Goal: Information Seeking & Learning: Learn about a topic

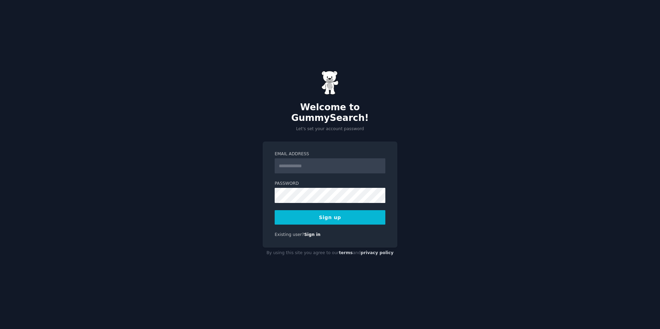
click at [293, 159] on input "Email Address" at bounding box center [330, 166] width 111 height 15
type input "**********"
click at [317, 212] on button "Sign up" at bounding box center [330, 217] width 111 height 14
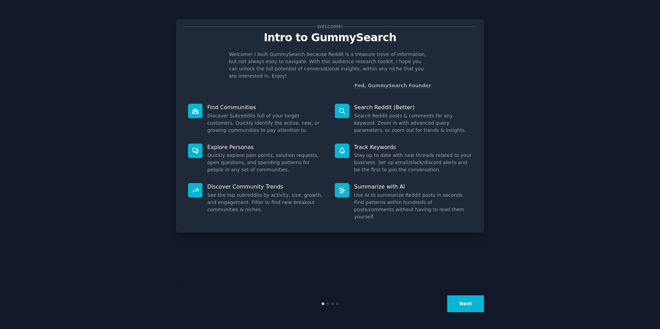
click at [381, 252] on div "Welcome! Intro to GummySearch Welcome! I built GummySearch because Reddit is a …" at bounding box center [330, 165] width 308 height 310
click at [467, 303] on button "Next" at bounding box center [465, 304] width 37 height 17
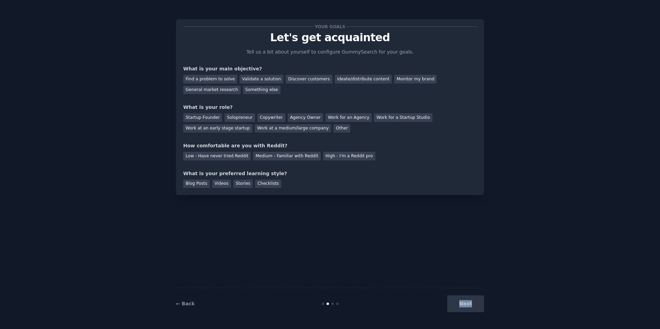
click at [467, 303] on div "Next" at bounding box center [432, 304] width 103 height 17
click at [387, 261] on div "Your goals Let's get acquainted Tell us a bit about yourself to configure Gummy…" at bounding box center [330, 165] width 308 height 310
click at [337, 42] on p "Let's get acquainted" at bounding box center [330, 38] width 294 height 12
copy p "acquainted"
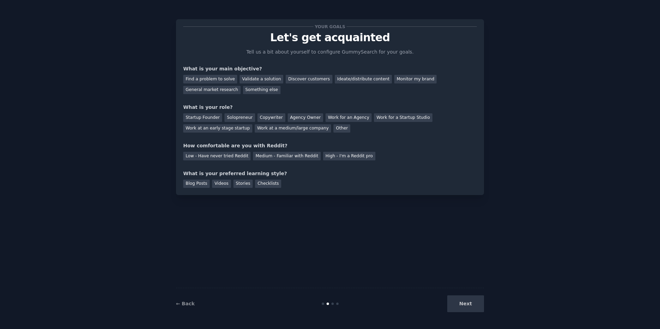
click at [154, 40] on div "Your goals Let's get acquainted Tell us a bit about yourself to configure Gummy…" at bounding box center [330, 165] width 641 height 310
click at [200, 78] on div "Find a problem to solve" at bounding box center [210, 79] width 54 height 9
click at [304, 81] on div "Discover customers" at bounding box center [309, 79] width 46 height 9
click at [204, 83] on div "Find a problem to solve" at bounding box center [210, 79] width 54 height 9
click at [203, 119] on div "Startup Founder" at bounding box center [202, 117] width 39 height 9
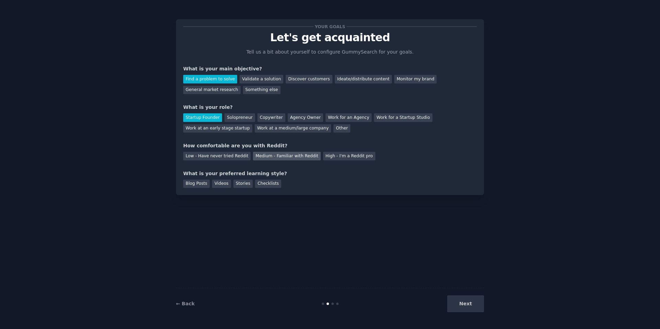
click at [302, 158] on div "Medium - Familiar with Reddit" at bounding box center [286, 156] width 67 height 9
click at [202, 185] on div "Blog Posts" at bounding box center [196, 184] width 26 height 9
click at [221, 185] on div "Videos" at bounding box center [221, 184] width 19 height 9
click at [257, 184] on div "Checklists" at bounding box center [268, 184] width 26 height 9
click at [204, 184] on div "Blog Posts" at bounding box center [196, 184] width 26 height 9
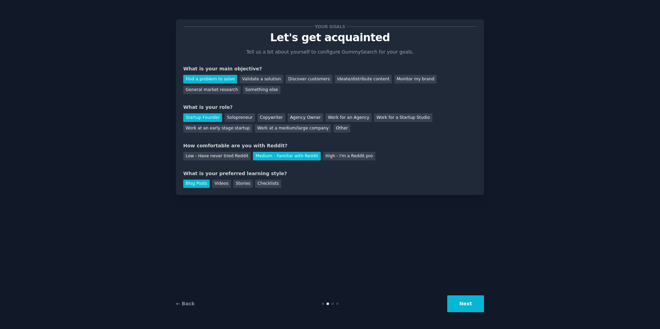
click at [460, 308] on button "Next" at bounding box center [465, 304] width 37 height 17
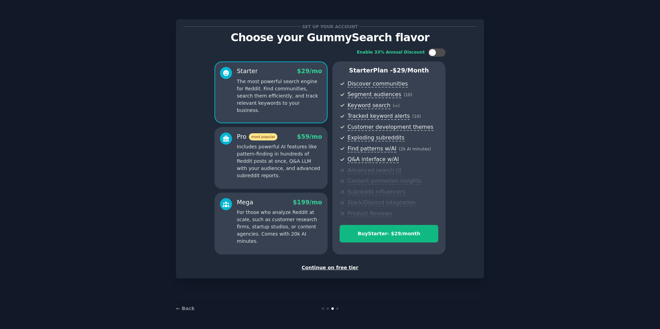
click at [348, 268] on div "Continue on free tier" at bounding box center [330, 267] width 294 height 7
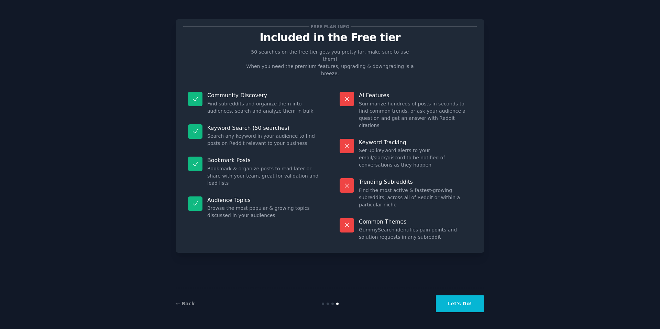
click at [457, 301] on button "Let's Go!" at bounding box center [460, 304] width 48 height 17
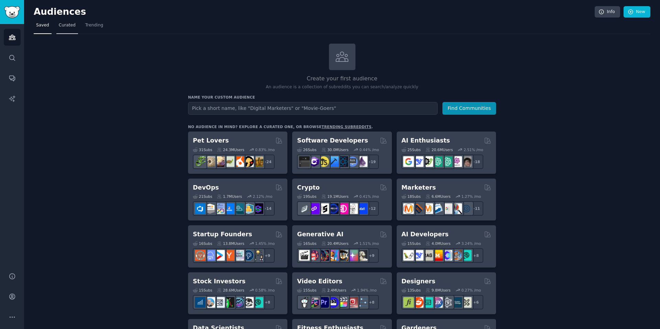
click at [65, 30] on link "Curated" at bounding box center [67, 27] width 22 height 14
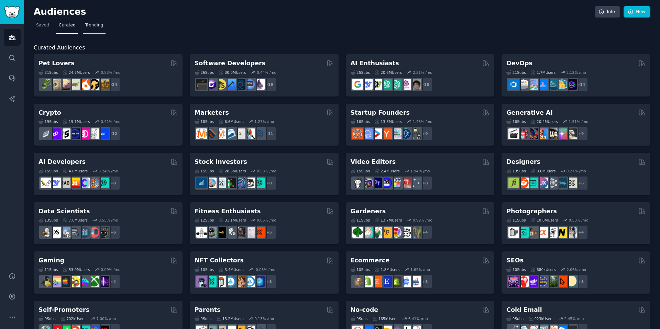
click at [90, 26] on span "Trending" at bounding box center [94, 25] width 18 height 6
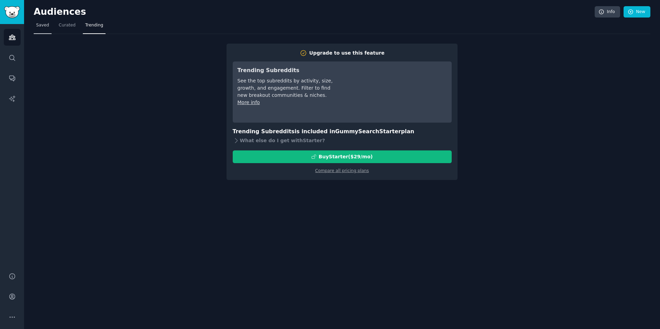
click at [43, 30] on link "Saved" at bounding box center [43, 27] width 18 height 14
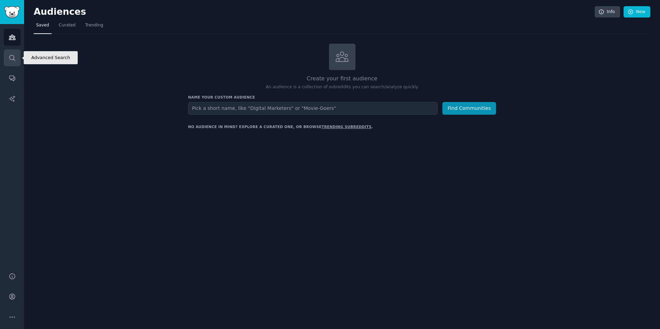
click at [12, 51] on link "Search" at bounding box center [12, 58] width 17 height 17
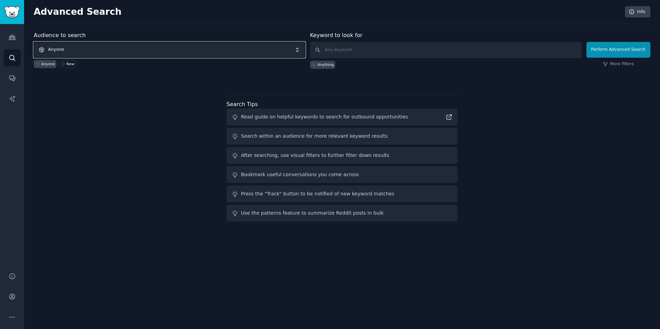
click at [55, 50] on span "Anyone" at bounding box center [170, 50] width 272 height 16
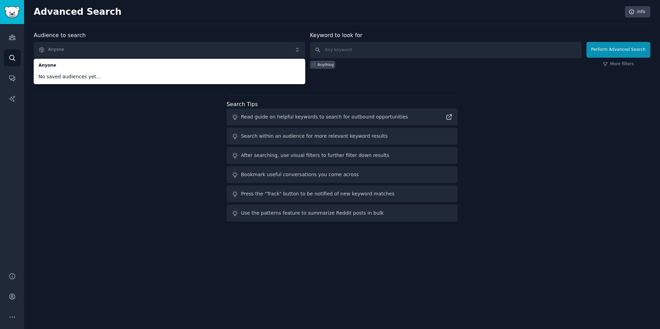
click at [68, 98] on div "Audience to search Anyone Anyone No saved audiences yet... Anyone New Keyword t…" at bounding box center [342, 127] width 617 height 193
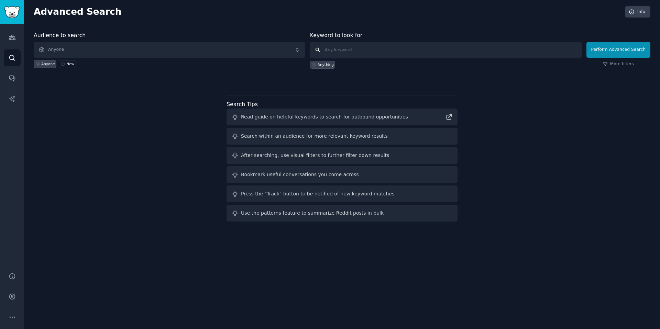
click at [348, 49] on input "text" at bounding box center [446, 50] width 272 height 17
click at [14, 76] on icon "Sidebar" at bounding box center [12, 78] width 7 height 7
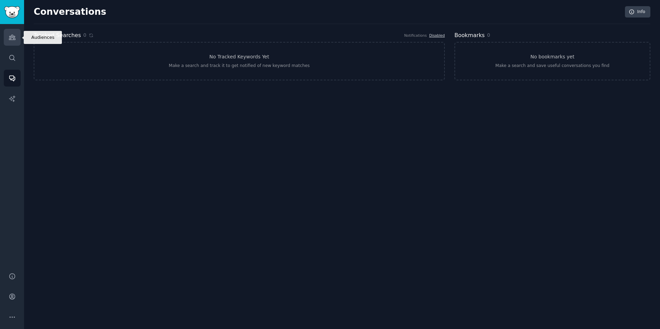
click at [16, 42] on link "Audiences" at bounding box center [12, 37] width 17 height 17
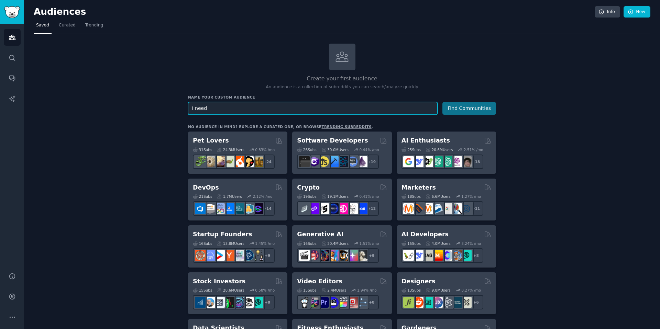
type input "I need"
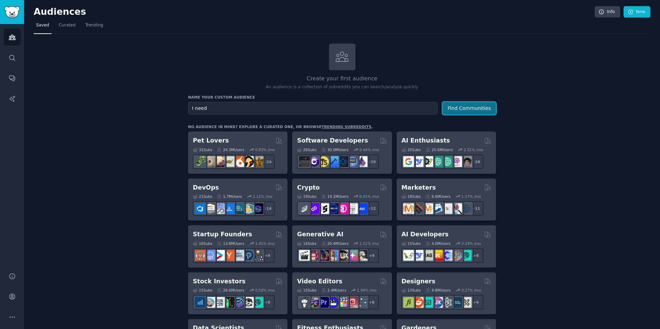
click at [451, 108] on button "Find Communities" at bounding box center [470, 108] width 54 height 13
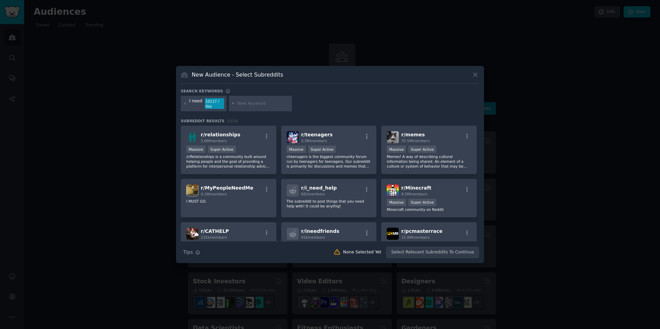
click at [478, 78] on icon at bounding box center [475, 74] width 7 height 7
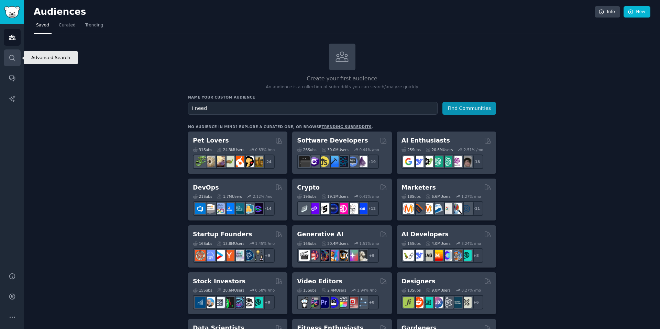
click at [7, 60] on link "Search" at bounding box center [12, 58] width 17 height 17
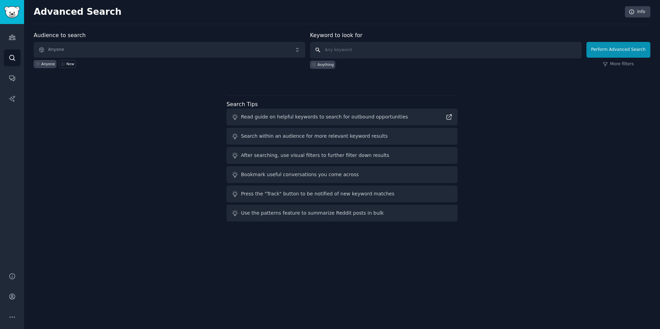
click at [365, 50] on input "text" at bounding box center [446, 50] width 272 height 17
type input "I want"
click button "Perform Advanced Search" at bounding box center [619, 50] width 64 height 16
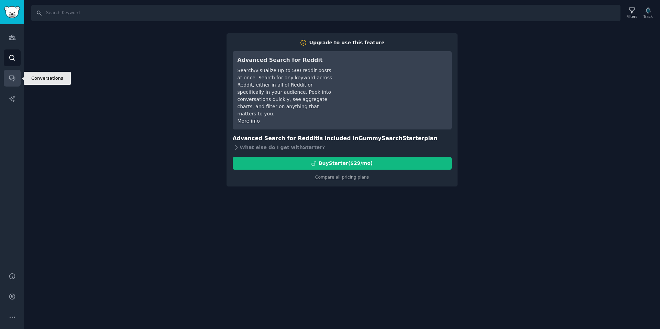
click at [11, 75] on icon "Sidebar" at bounding box center [12, 78] width 7 height 7
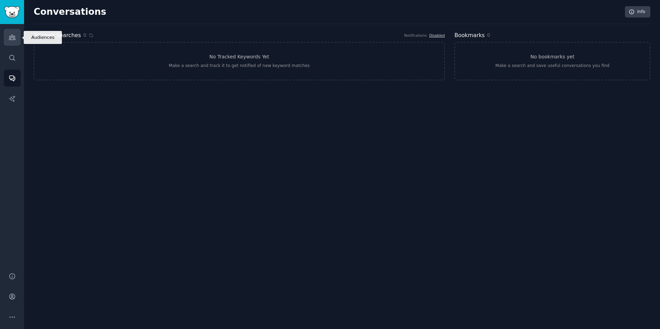
click at [11, 37] on icon "Sidebar" at bounding box center [12, 37] width 7 height 7
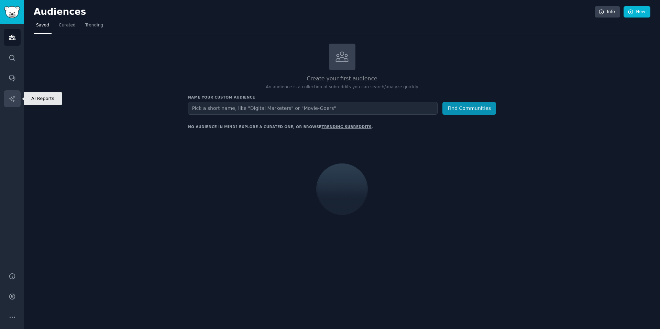
click at [13, 92] on link "AI Reports" at bounding box center [12, 98] width 17 height 17
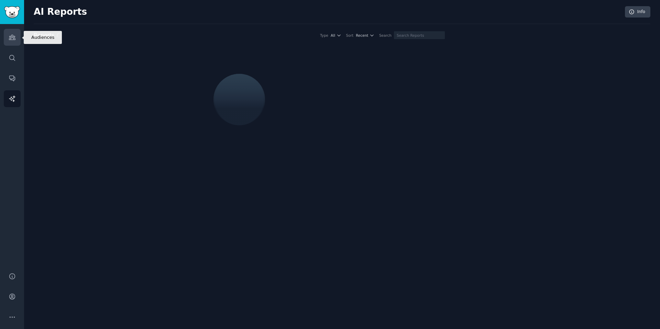
click at [12, 38] on icon "Sidebar" at bounding box center [12, 37] width 7 height 7
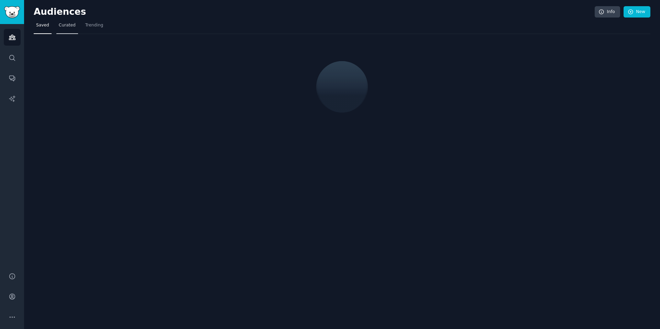
click at [67, 30] on link "Curated" at bounding box center [67, 27] width 22 height 14
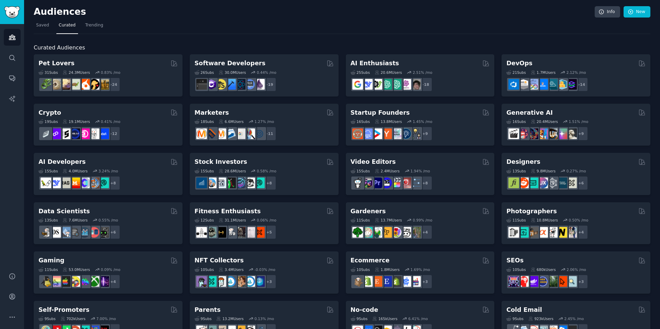
click at [51, 31] on nav "Saved Curated Trending" at bounding box center [342, 27] width 617 height 14
click at [43, 26] on span "Saved" at bounding box center [42, 25] width 13 height 6
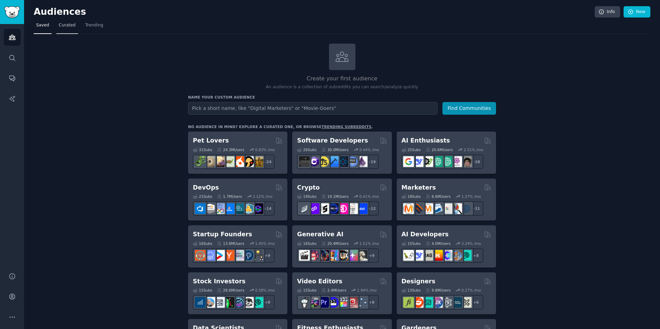
click at [59, 28] on span "Curated" at bounding box center [67, 25] width 17 height 6
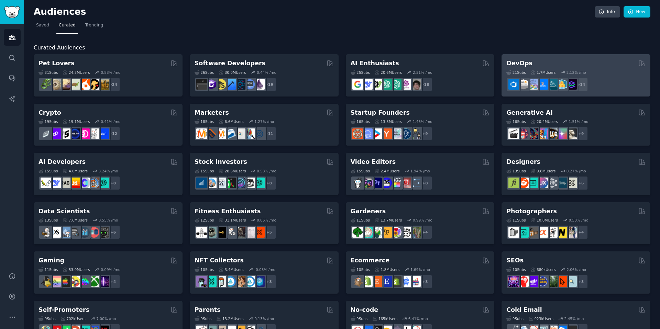
click at [532, 64] on div "DevOps" at bounding box center [576, 63] width 139 height 9
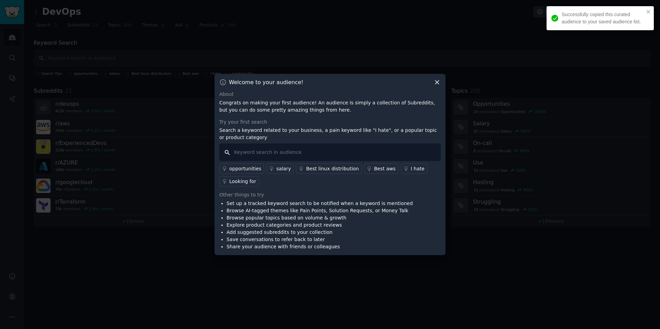
click at [354, 148] on input "text" at bounding box center [329, 153] width 221 height 18
click at [325, 153] on input "text" at bounding box center [329, 153] width 221 height 18
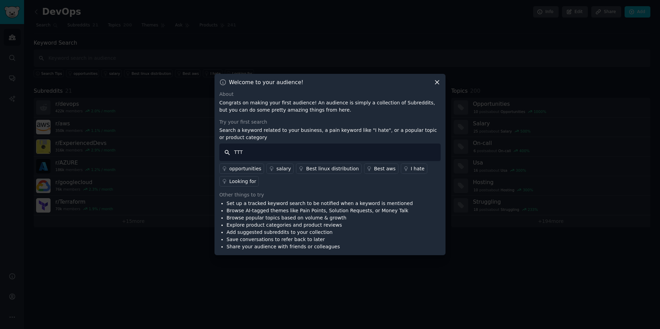
type input "TTT"
click at [186, 112] on div at bounding box center [330, 164] width 660 height 329
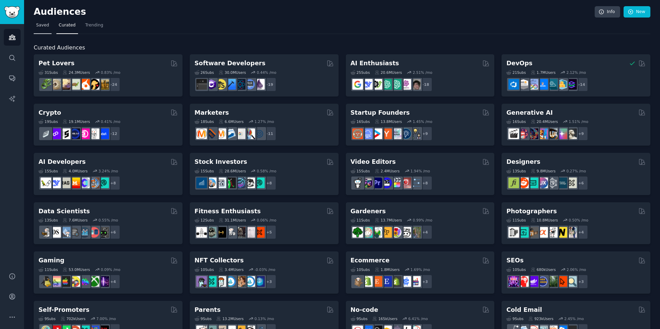
click at [41, 34] on link "Saved" at bounding box center [43, 27] width 18 height 14
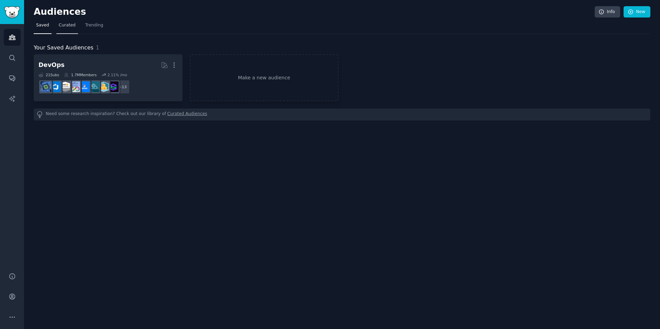
click at [66, 25] on span "Curated" at bounding box center [67, 25] width 17 height 6
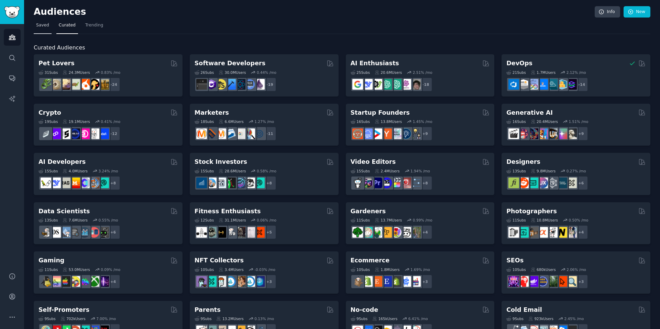
click at [39, 26] on span "Saved" at bounding box center [42, 25] width 13 height 6
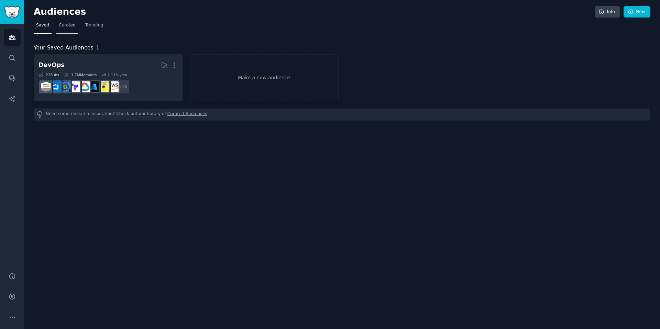
click at [63, 21] on link "Curated" at bounding box center [67, 27] width 22 height 14
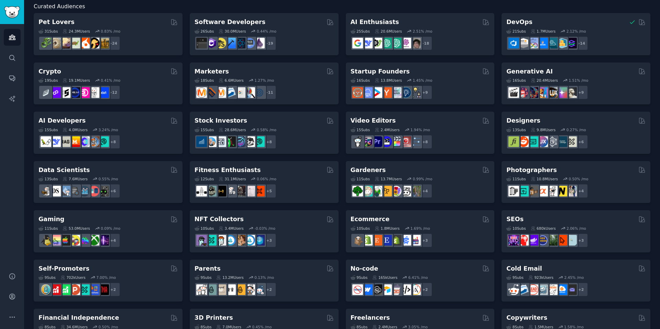
scroll to position [38, 0]
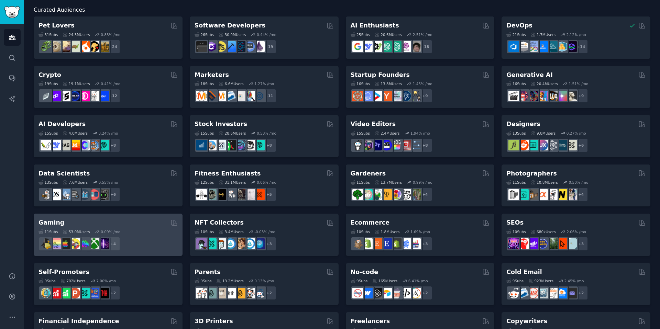
click at [134, 228] on div "11 Sub s 53.0M Users 0.09 % /mo + 4" at bounding box center [108, 239] width 139 height 24
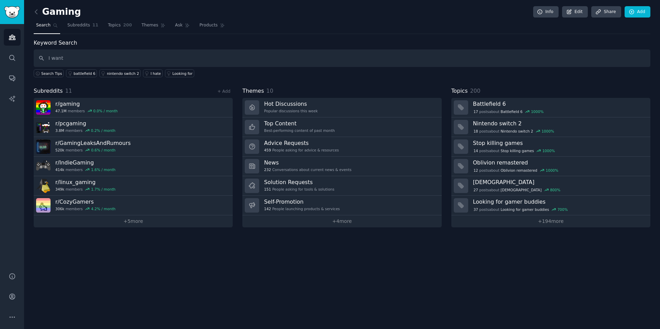
type input "I want"
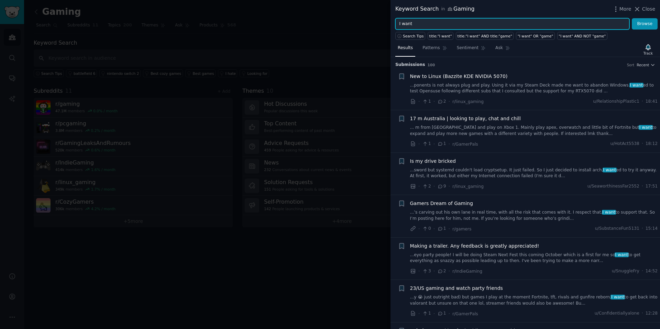
click at [478, 25] on input "I want" at bounding box center [512, 24] width 234 height 12
click at [632, 18] on button "Browse" at bounding box center [645, 24] width 26 height 12
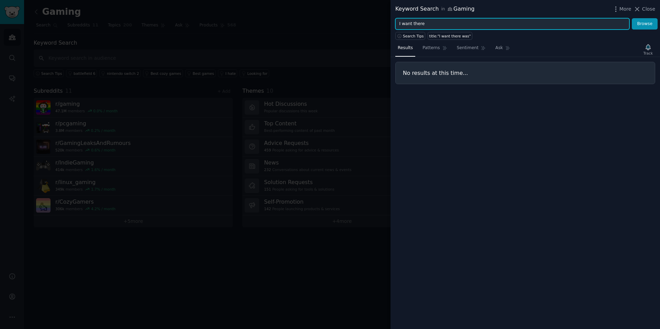
type input "I want there"
click at [632, 18] on button "Browse" at bounding box center [645, 24] width 26 height 12
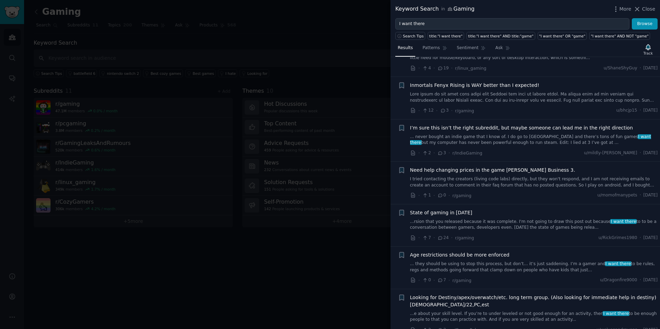
scroll to position [486, 0]
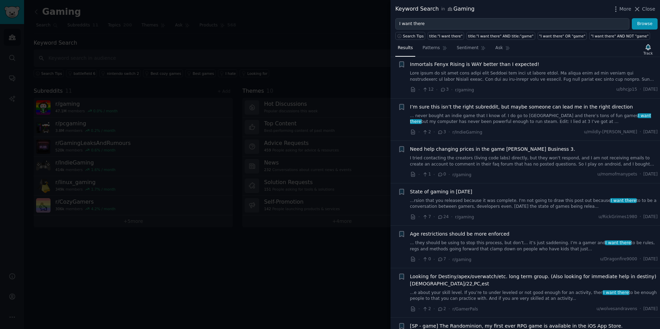
click at [494, 198] on link "...rsion that you released because it was complete. I'm not going to draw this …" at bounding box center [534, 204] width 248 height 12
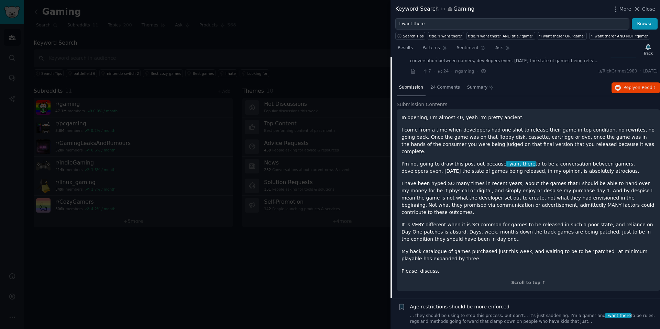
scroll to position [633, 0]
drag, startPoint x: 466, startPoint y: 249, endPoint x: 464, endPoint y: 241, distance: 7.9
click at [464, 241] on div "In opening, I'm almost 40, yeah i'm pretty ancient. I come from a time when dev…" at bounding box center [529, 193] width 254 height 161
copy p "Please, discuss."
click at [575, 160] on p "I'm not going to draw this post out because I want there to to be a conversatio…" at bounding box center [529, 167] width 254 height 14
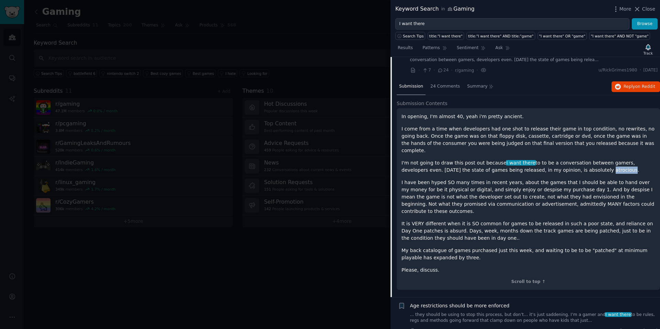
click at [575, 160] on p "I'm not going to draw this post out because I want there to to be a conversatio…" at bounding box center [529, 167] width 254 height 14
copy p "atrocious"
click at [600, 141] on div "In opening, I'm almost 40, yeah i'm pretty ancient. I come from a time when dev…" at bounding box center [529, 193] width 254 height 161
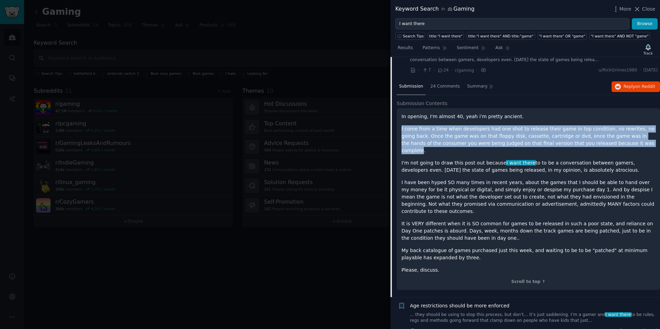
drag, startPoint x: 616, startPoint y: 137, endPoint x: 554, endPoint y: 113, distance: 67.1
click at [554, 113] on div "In opening, I'm almost 40, yeah i'm pretty ancient. I come from a time when dev…" at bounding box center [529, 193] width 254 height 161
copy p "I come from a time when developers had one shot to release their game in top co…"
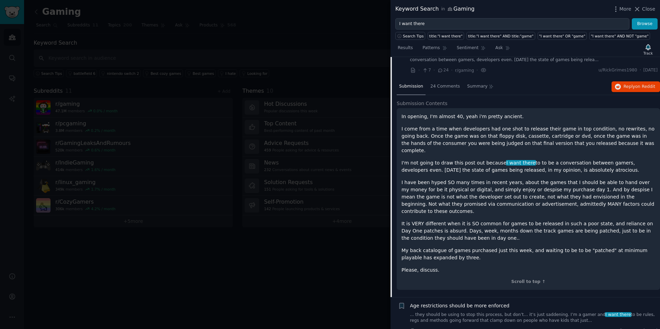
click at [544, 160] on p "I'm not going to draw this post out because I want there to to be a conversatio…" at bounding box center [529, 167] width 254 height 14
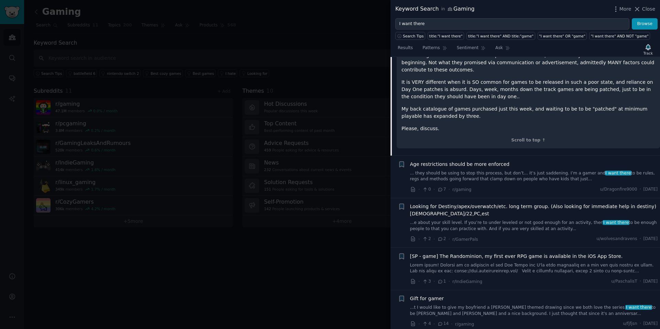
scroll to position [790, 0]
